Goal: Information Seeking & Learning: Learn about a topic

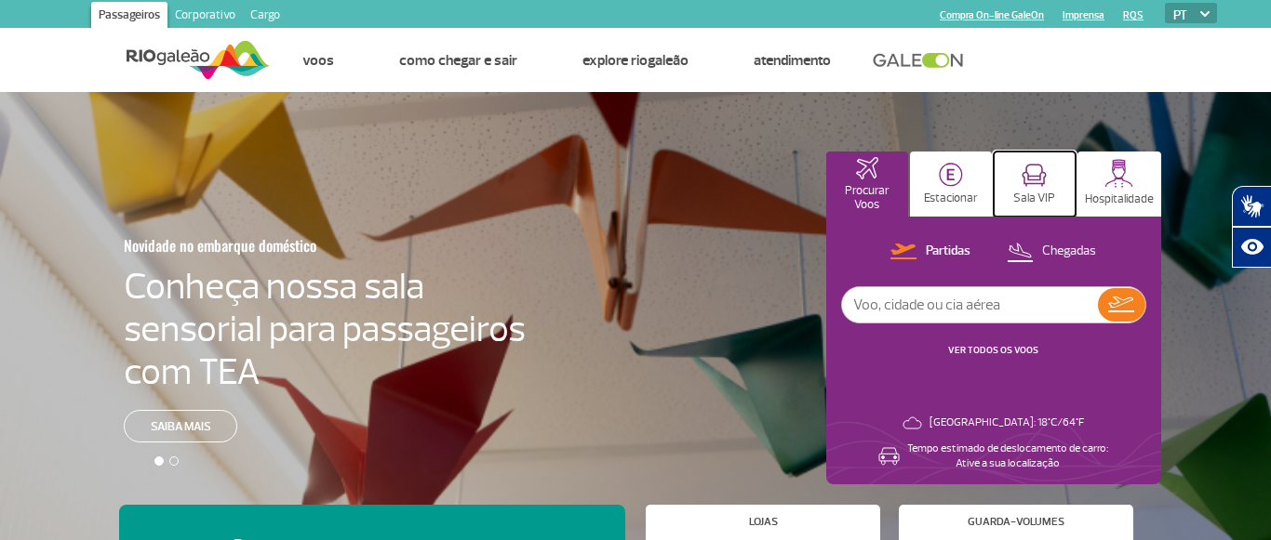
click at [1035, 211] on button "Sala VIP" at bounding box center [1035, 184] width 82 height 65
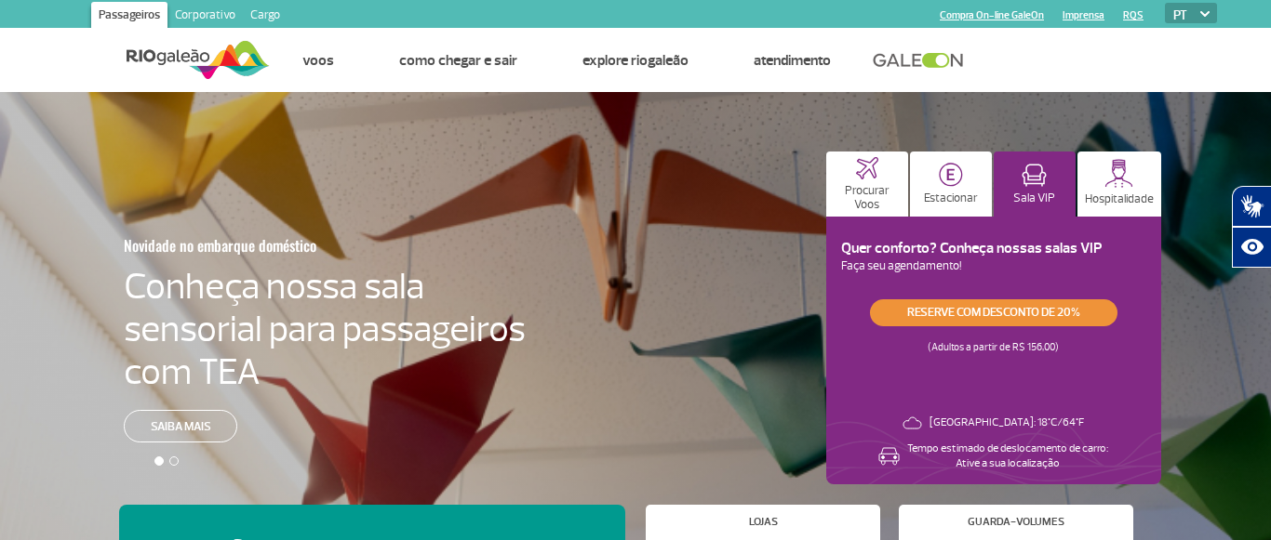
click at [991, 315] on link "Reserve com desconto de 20%" at bounding box center [993, 313] width 247 height 27
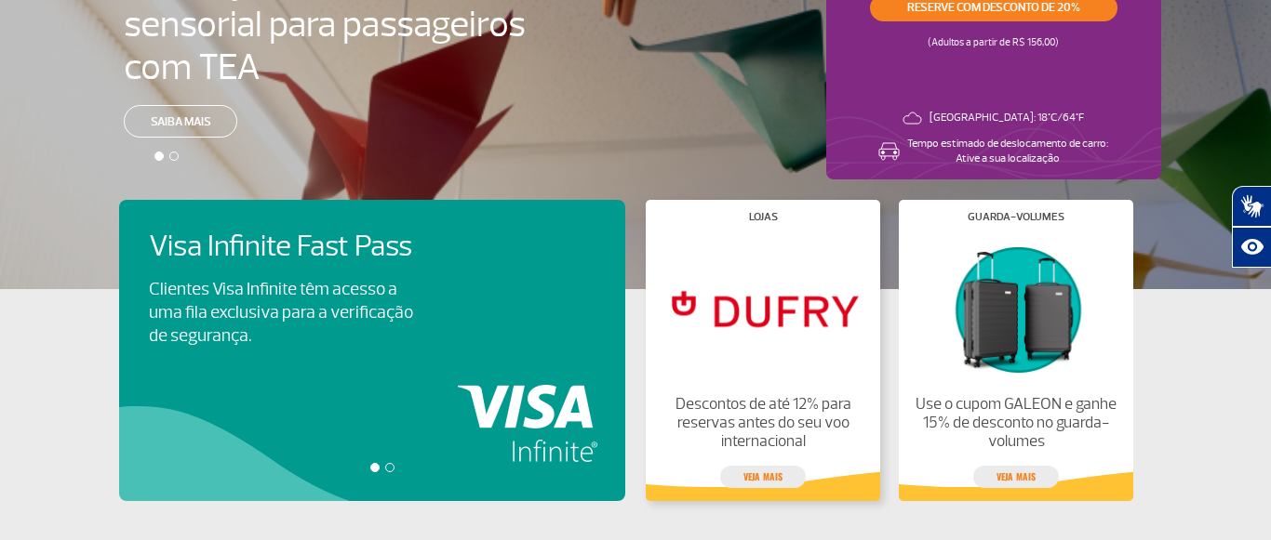
scroll to position [331, 0]
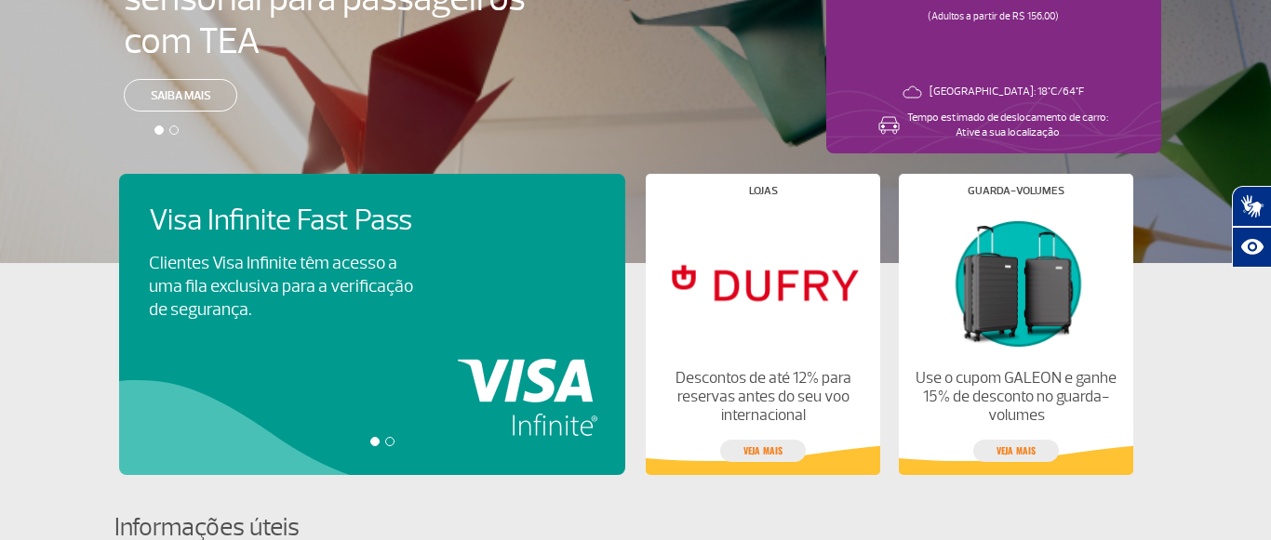
click at [492, 388] on div "Visa Infinite Fast Pass Clientes Visa Infinite têm acesso a uma fila exclusiva …" at bounding box center [372, 324] width 506 height 301
click at [255, 208] on h4 "Visa Infinite Fast Pass" at bounding box center [297, 221] width 296 height 34
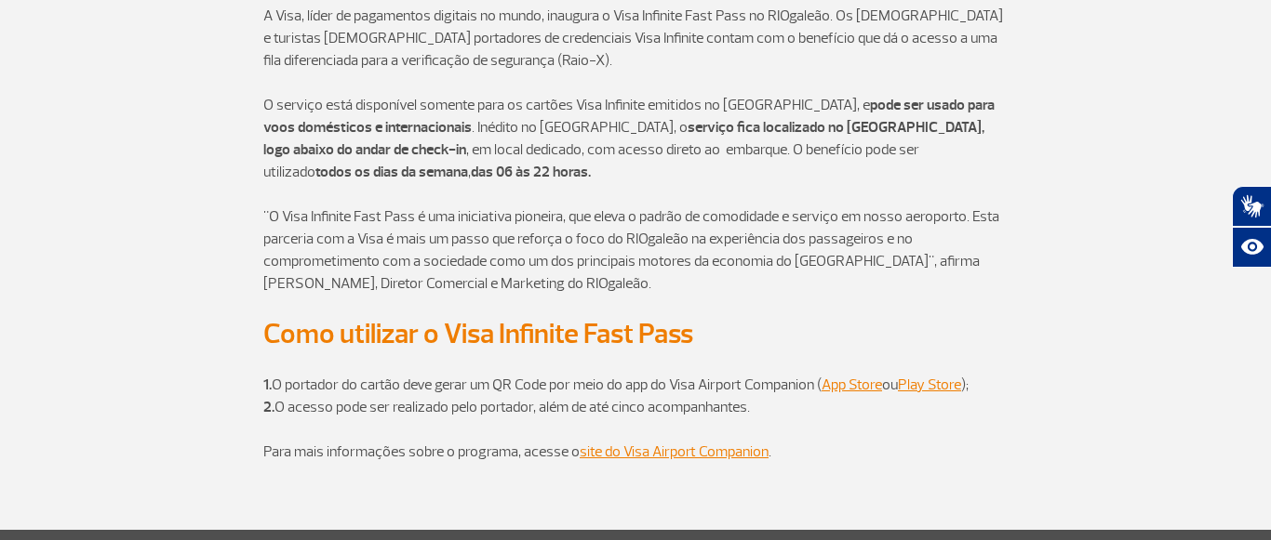
scroll to position [547, 0]
